Goal: Find specific page/section: Find specific page/section

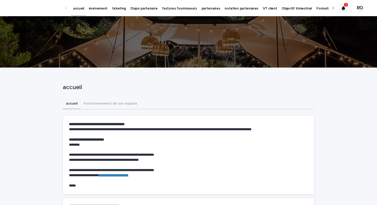
click at [99, 11] on link "événement" at bounding box center [98, 8] width 23 height 16
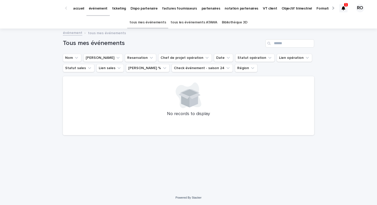
click at [207, 23] on link "tous les événements ATAWA" at bounding box center [194, 22] width 46 height 12
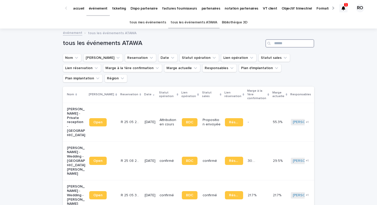
click at [282, 44] on input "Search" at bounding box center [290, 43] width 49 height 8
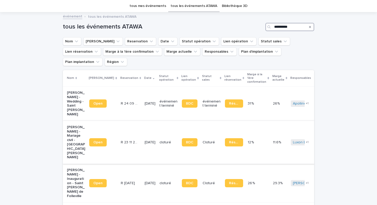
scroll to position [17, 0]
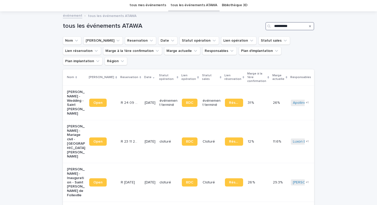
type input "**********"
click at [291, 74] on p "Responsables" at bounding box center [301, 77] width 21 height 6
click at [297, 74] on p "Responsables" at bounding box center [301, 77] width 21 height 6
click at [230, 52] on icon "Responsables" at bounding box center [232, 50] width 5 height 5
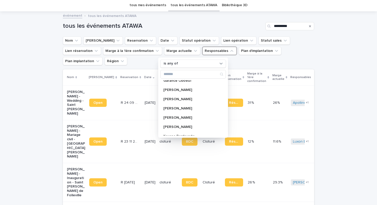
scroll to position [180, 0]
click at [175, 107] on p "[PERSON_NAME]" at bounding box center [191, 108] width 54 height 4
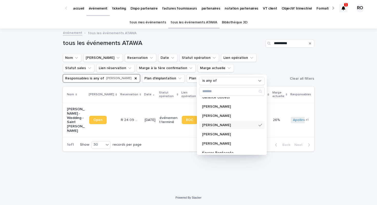
click at [342, 108] on div "**********" at bounding box center [188, 109] width 377 height 161
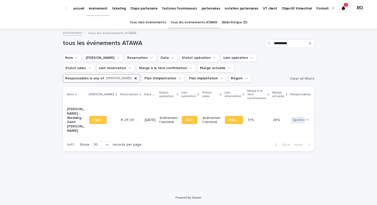
click at [158, 120] on td "événement terminé" at bounding box center [169, 120] width 22 height 34
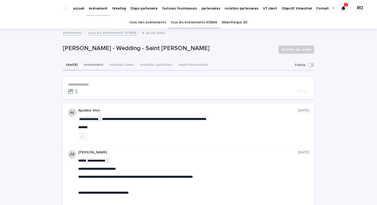
click at [97, 63] on button "événement" at bounding box center [94, 65] width 26 height 11
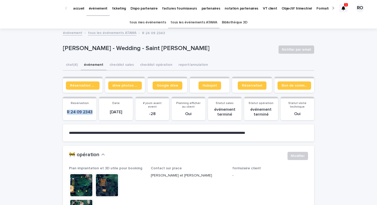
drag, startPoint x: 92, startPoint y: 113, endPoint x: 66, endPoint y: 113, distance: 25.7
click at [67, 113] on p "R 24 09 2343" at bounding box center [79, 112] width 27 height 5
copy p "R 24 09 2343"
